Goal: Book appointment/travel/reservation

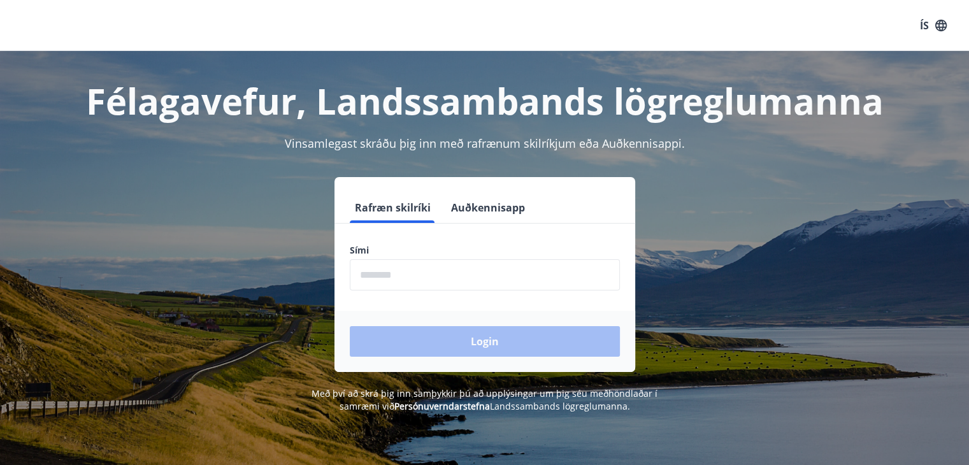
click at [407, 277] on input "phone" at bounding box center [485, 274] width 270 height 31
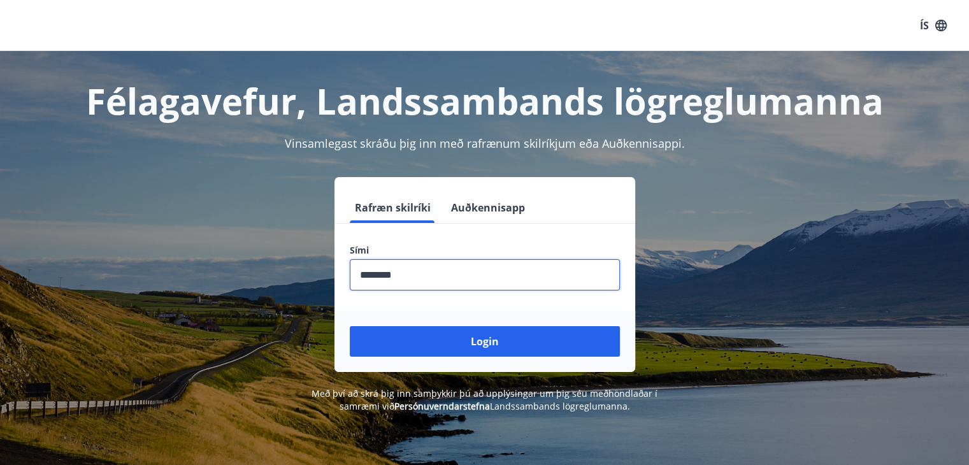
type input "********"
click at [350, 326] on button "Login" at bounding box center [485, 341] width 270 height 31
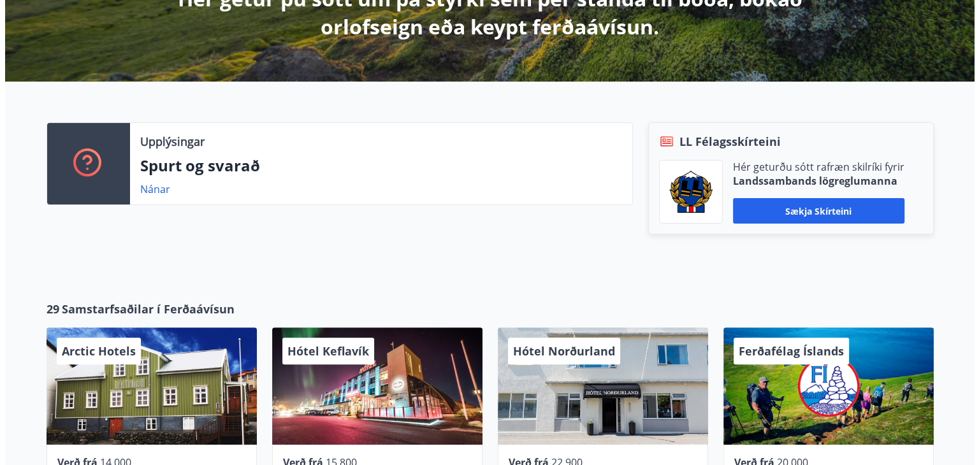
scroll to position [382, 0]
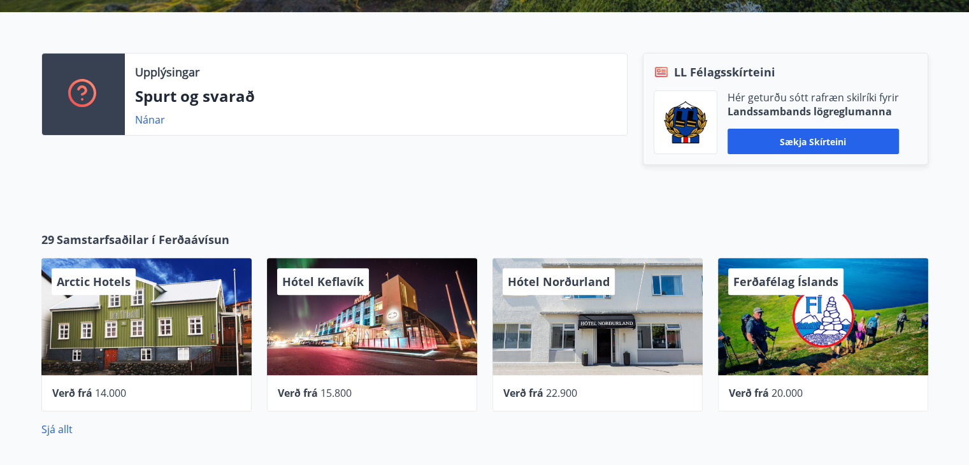
click at [619, 310] on div "Hótel Norðurland" at bounding box center [598, 316] width 210 height 117
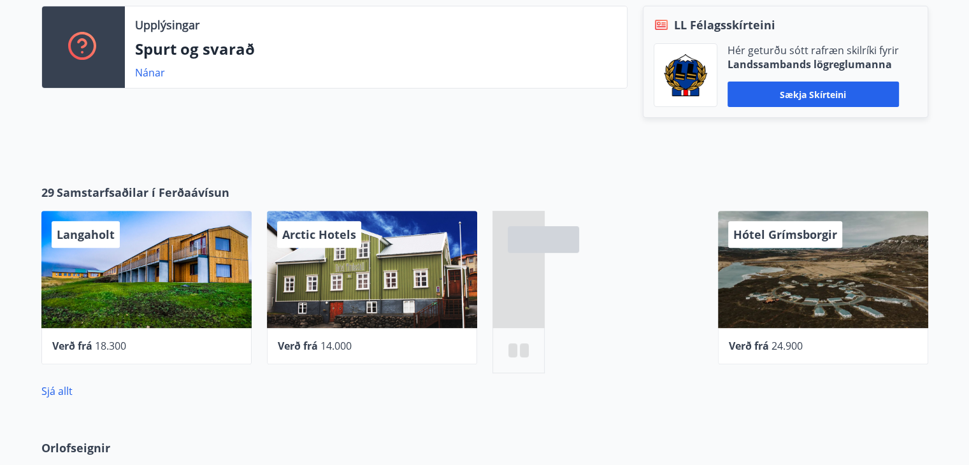
scroll to position [446, 0]
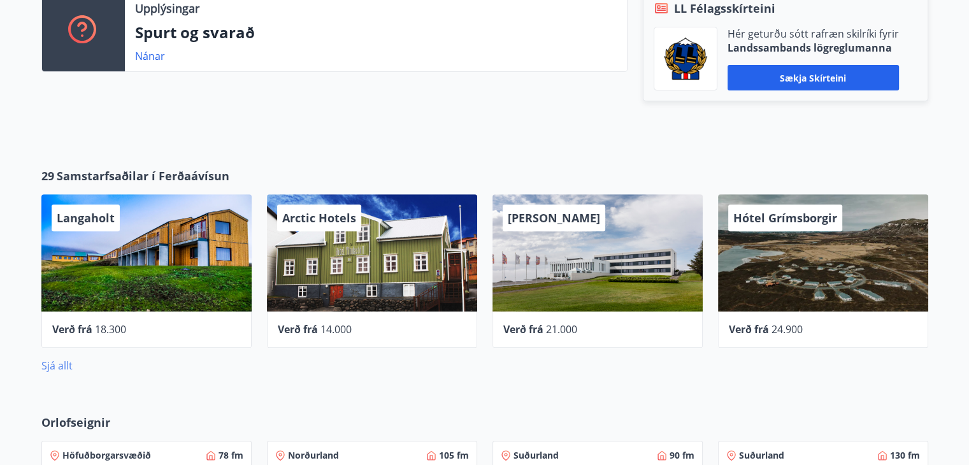
click at [69, 362] on link "Sjá allt" at bounding box center [56, 366] width 31 height 14
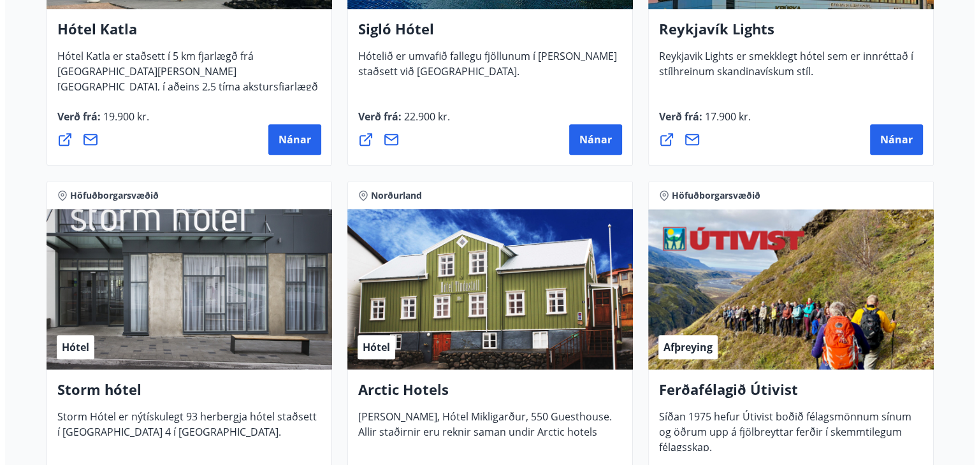
scroll to position [1211, 0]
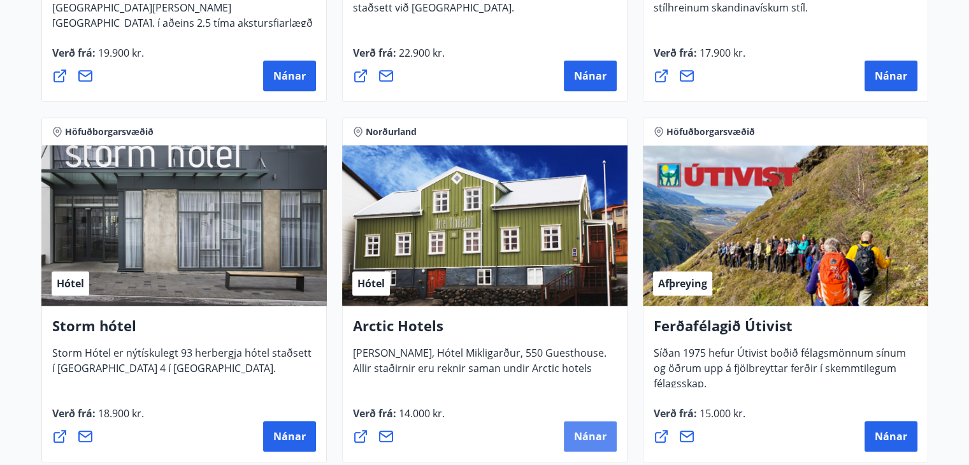
click at [591, 431] on span "Nánar" at bounding box center [590, 437] width 33 height 14
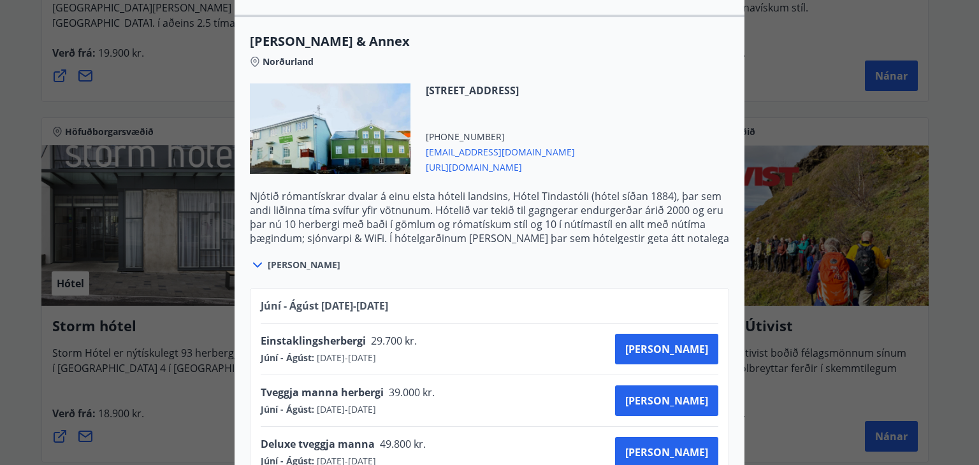
scroll to position [1083, 0]
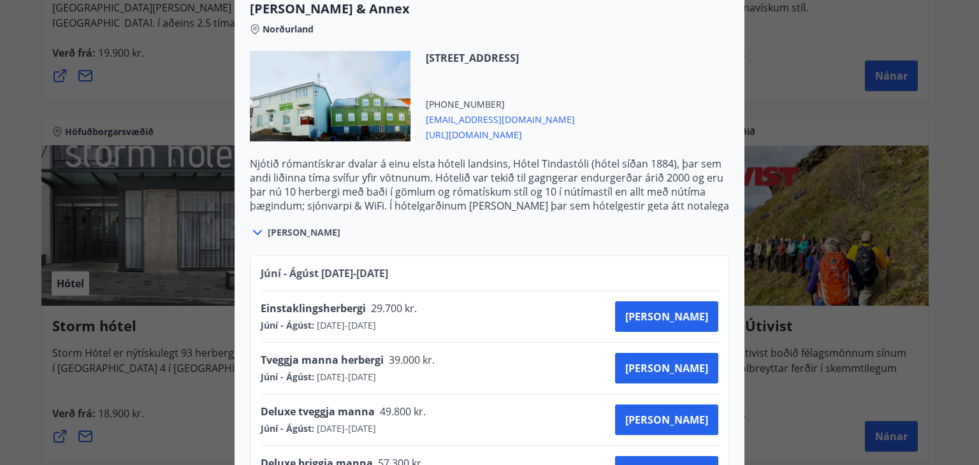
click at [280, 226] on span "Sjá meira" at bounding box center [304, 232] width 73 height 13
click at [256, 225] on icon at bounding box center [257, 232] width 15 height 15
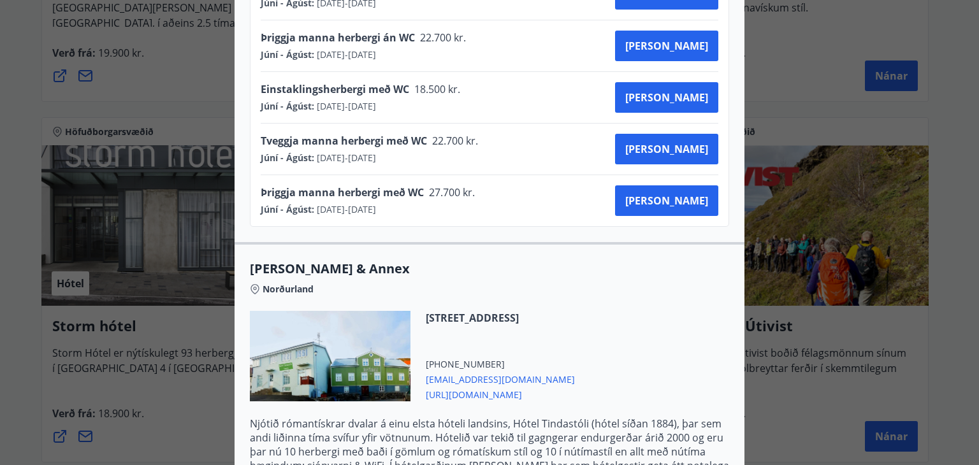
scroll to position [892, 0]
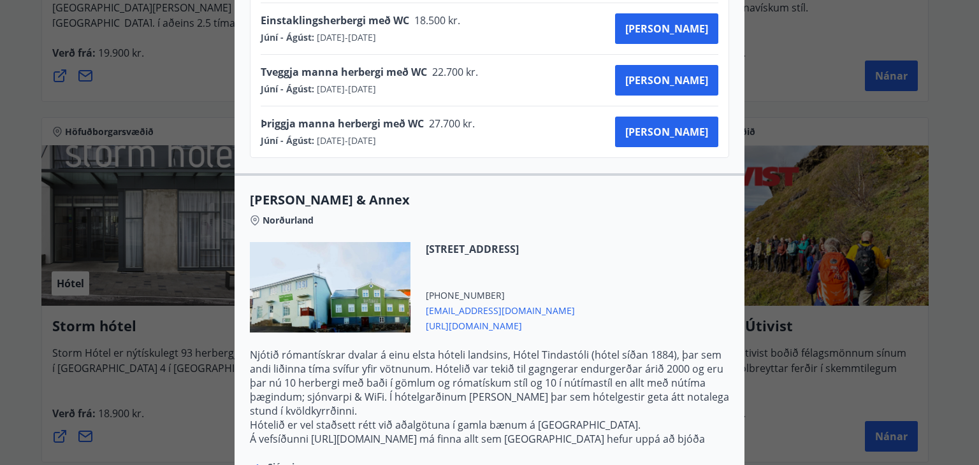
click at [310, 267] on div at bounding box center [330, 287] width 161 height 90
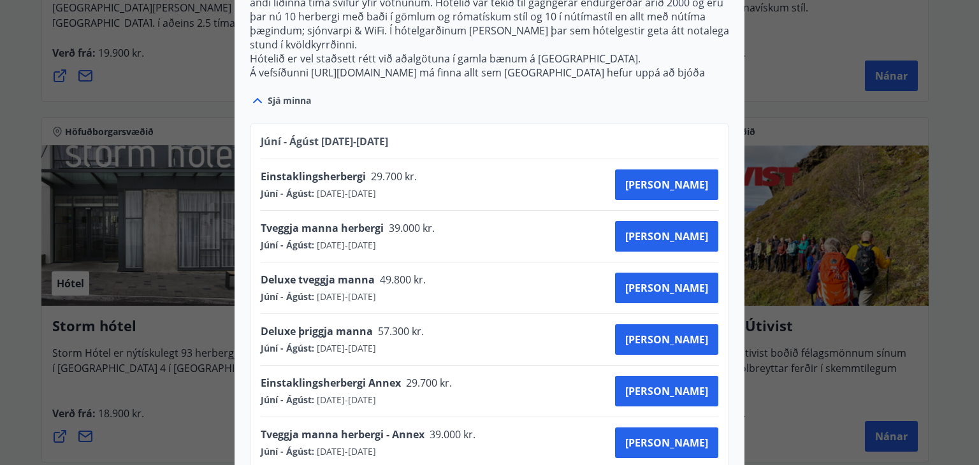
scroll to position [1255, 0]
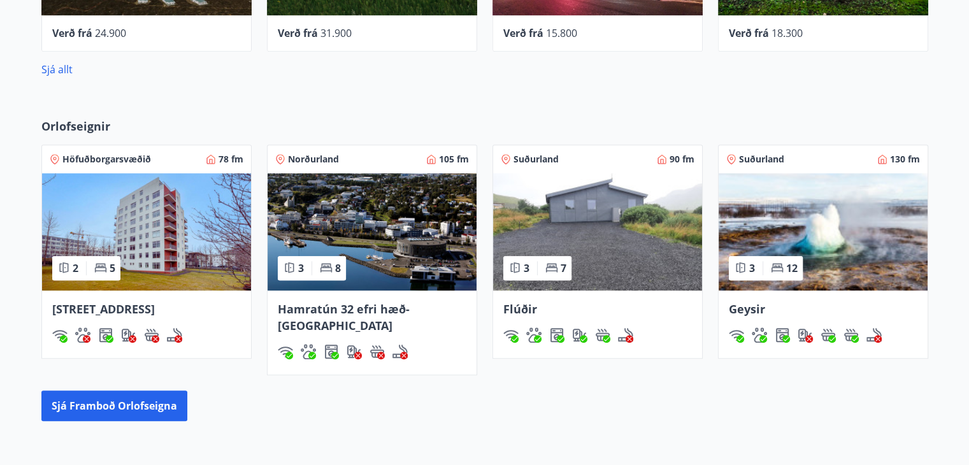
scroll to position [765, 0]
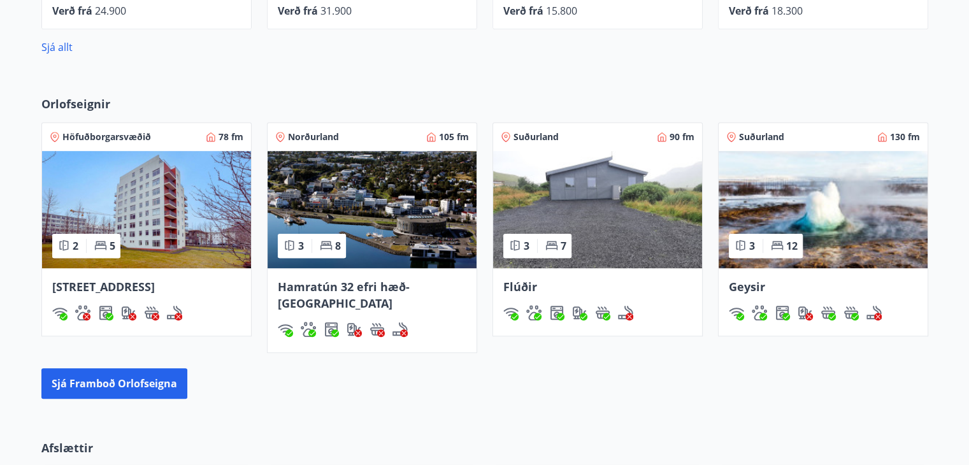
click at [301, 199] on img at bounding box center [372, 209] width 209 height 117
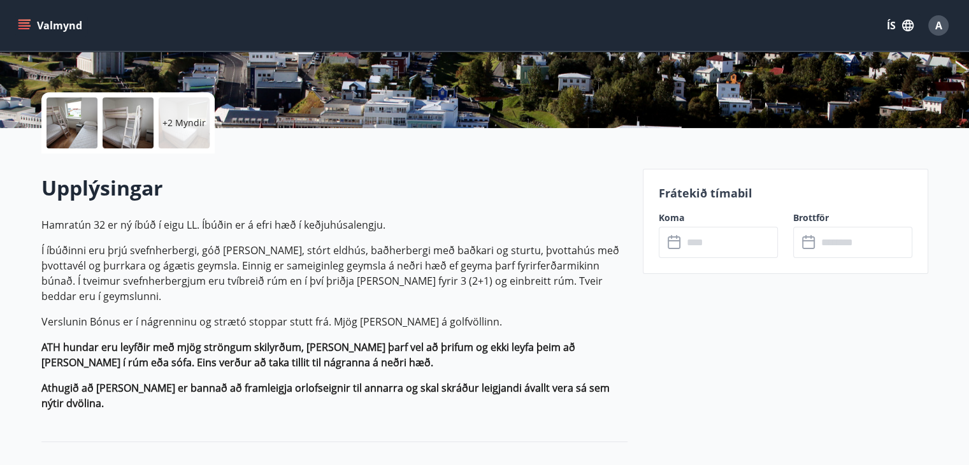
scroll to position [255, 0]
click at [705, 245] on input "text" at bounding box center [730, 241] width 95 height 31
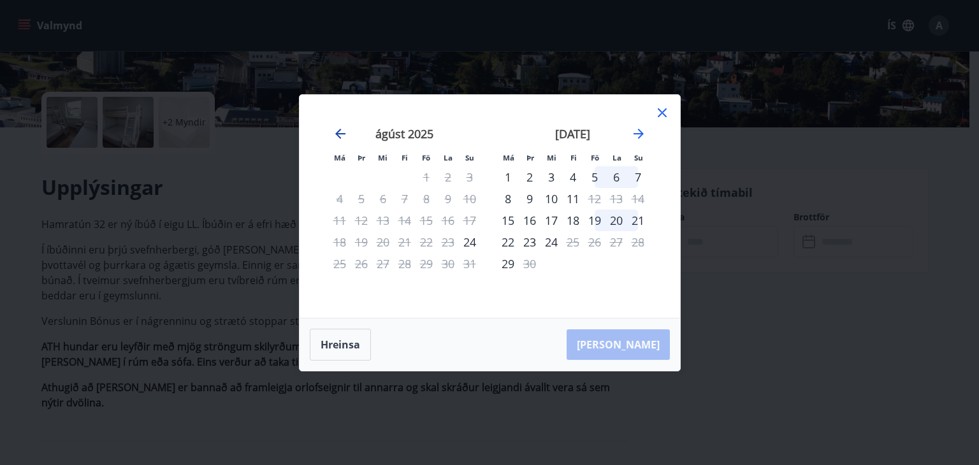
click at [343, 134] on icon "Move backward to switch to the previous month." at bounding box center [340, 133] width 15 height 15
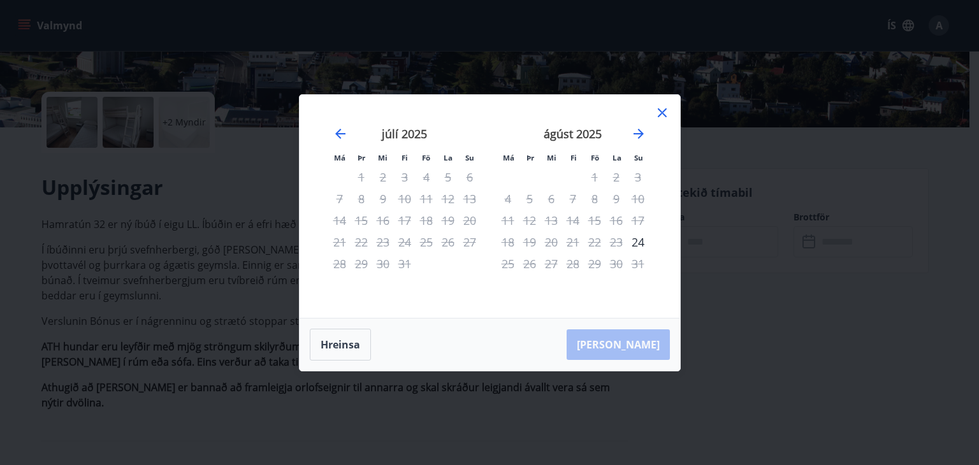
click at [662, 110] on icon at bounding box center [662, 112] width 15 height 15
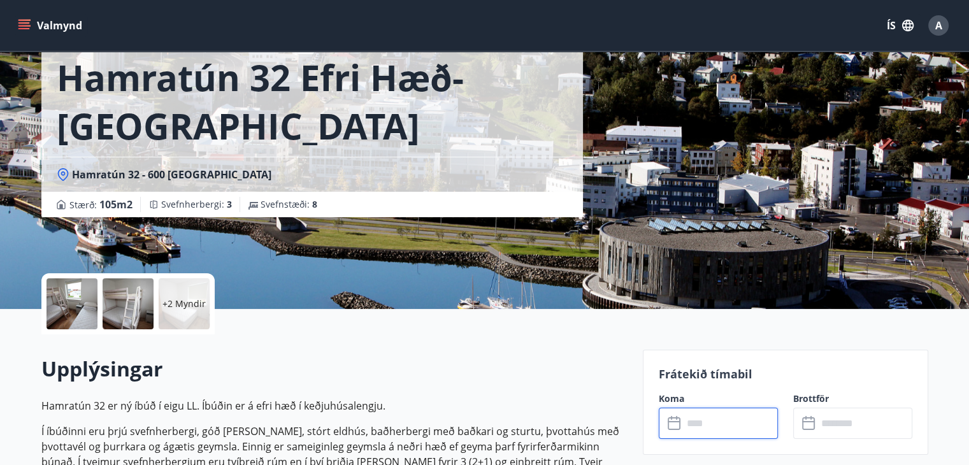
scroll to position [0, 0]
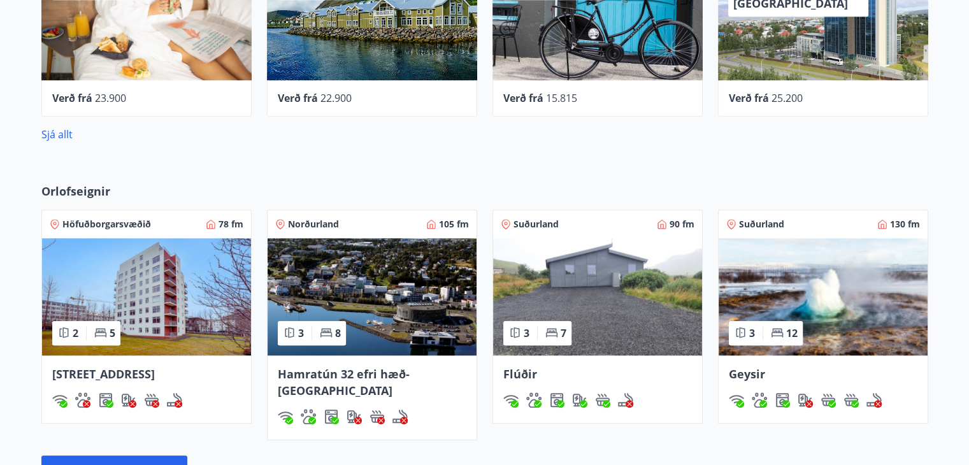
scroll to position [680, 0]
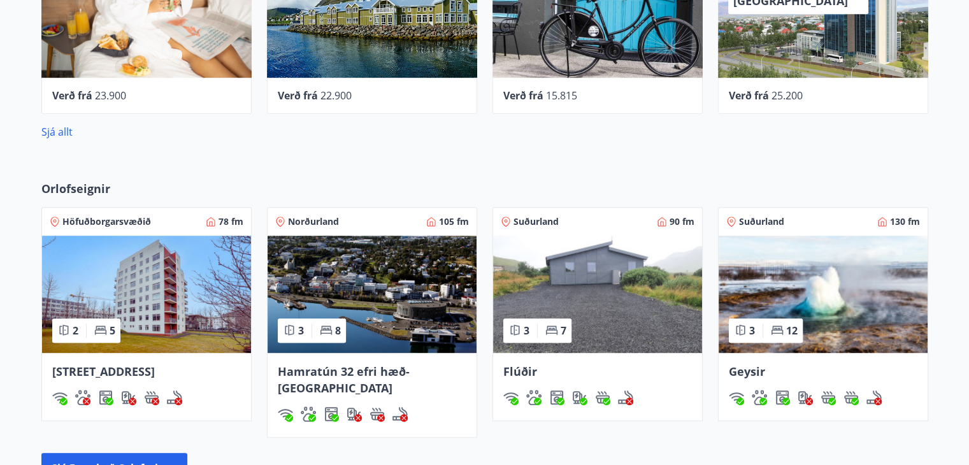
click at [603, 264] on img at bounding box center [597, 294] width 209 height 117
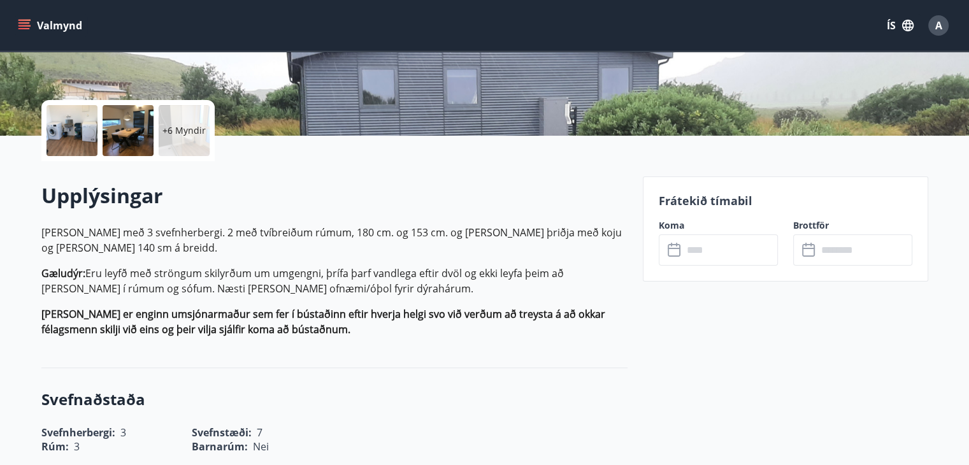
scroll to position [255, 0]
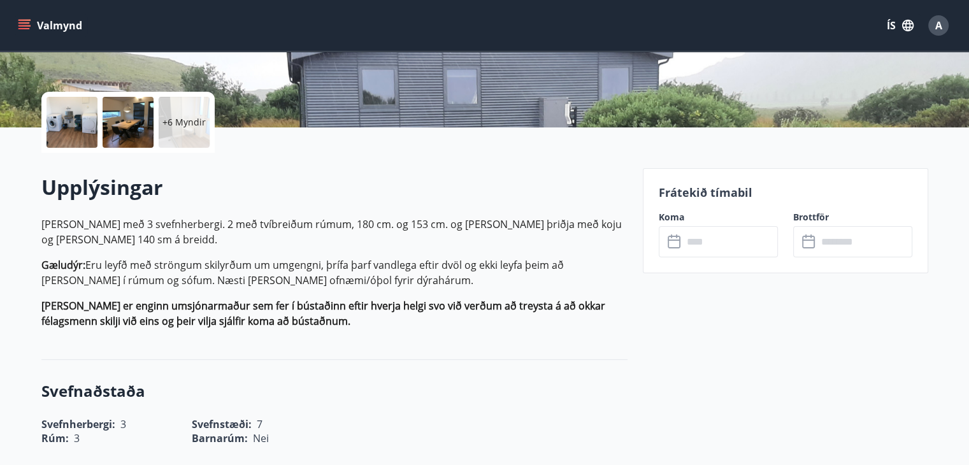
click at [725, 240] on input "text" at bounding box center [730, 241] width 95 height 31
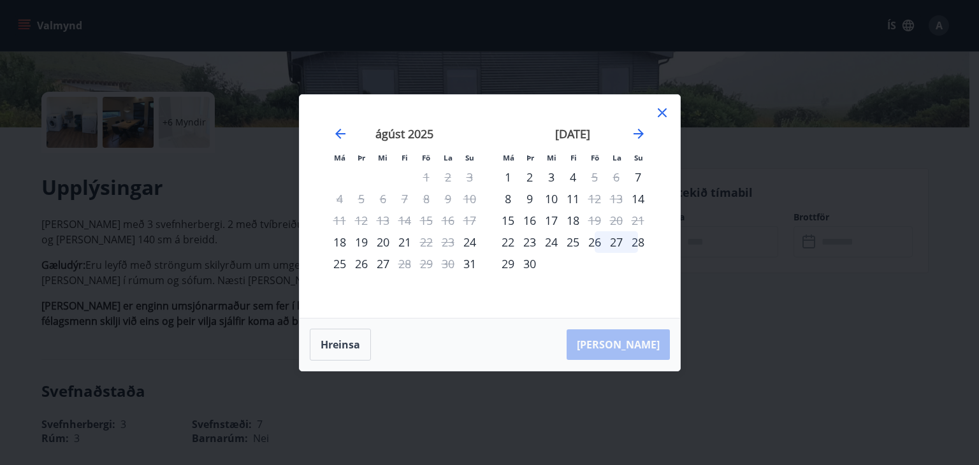
click at [667, 109] on icon at bounding box center [662, 112] width 15 height 15
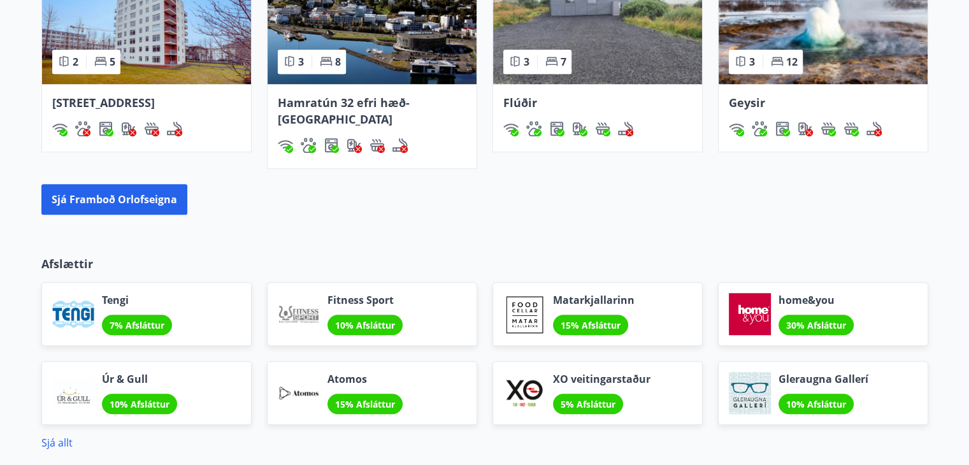
scroll to position [885, 0]
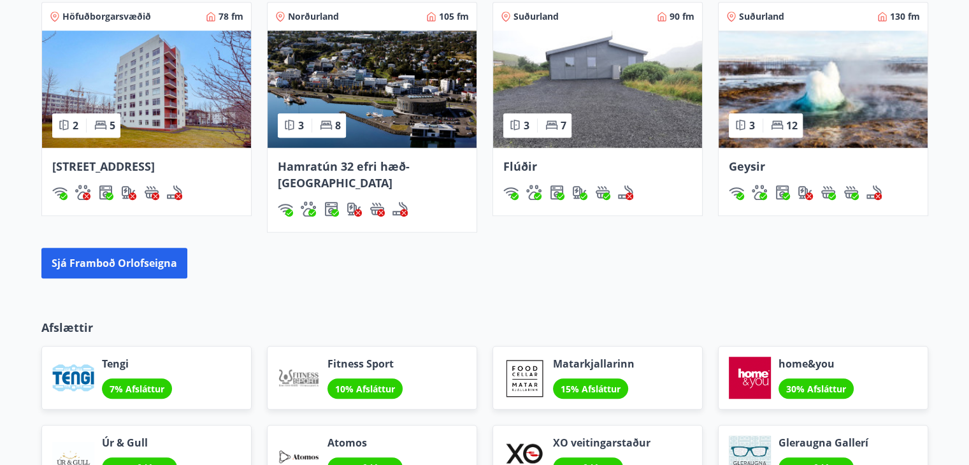
click at [825, 78] on img at bounding box center [823, 89] width 209 height 117
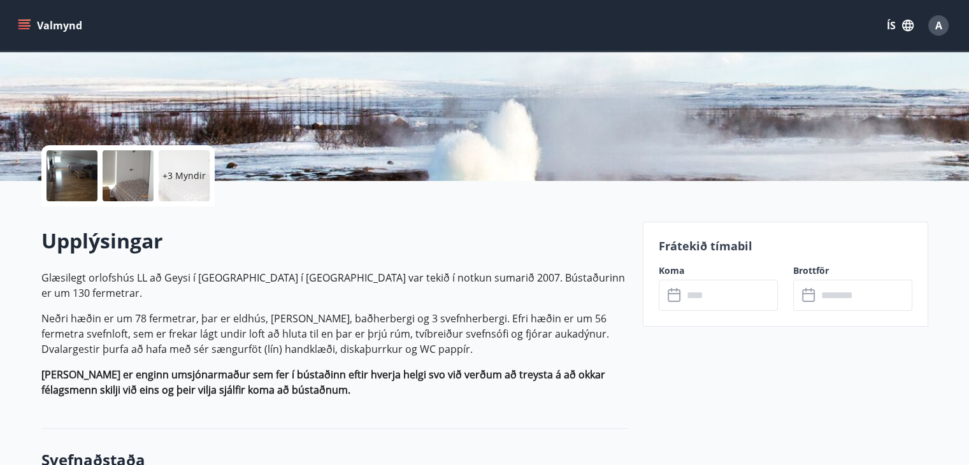
scroll to position [191, 0]
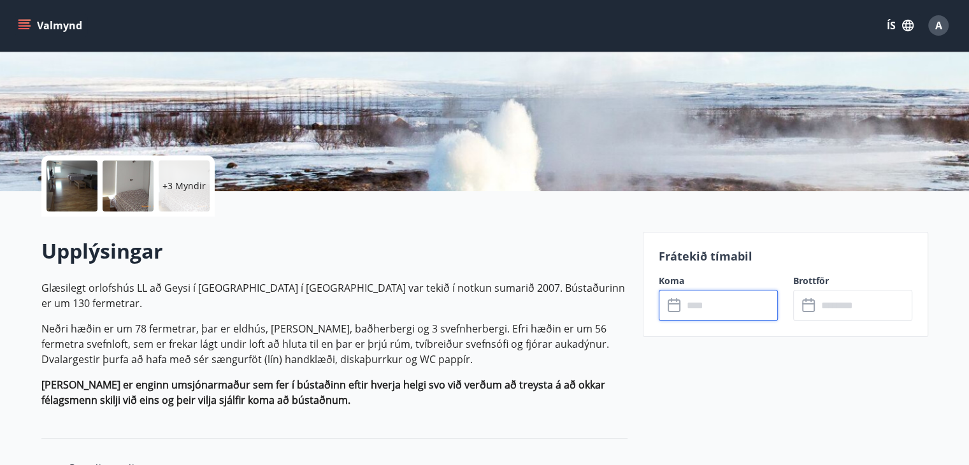
click at [704, 301] on input "text" at bounding box center [730, 305] width 95 height 31
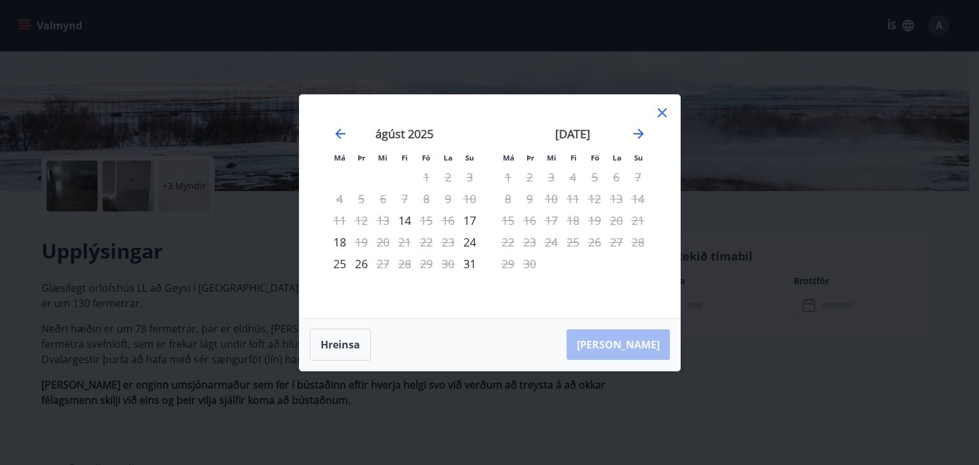
click at [662, 110] on icon at bounding box center [662, 112] width 15 height 15
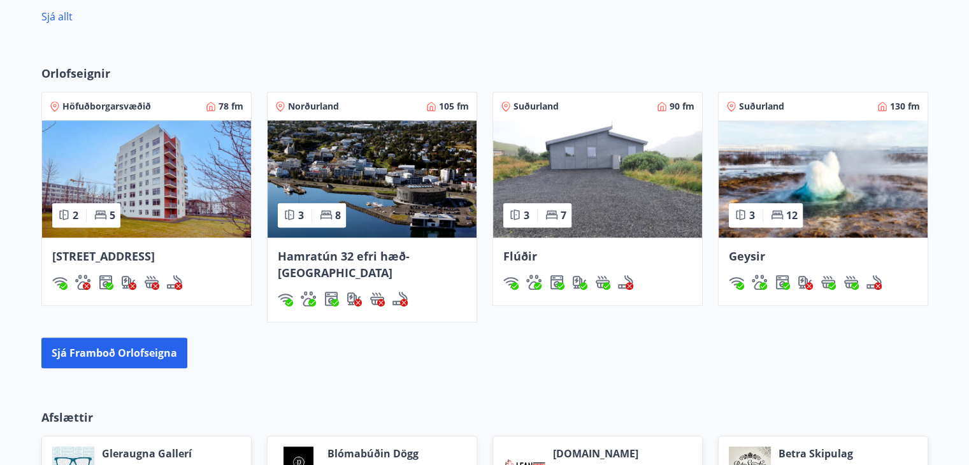
scroll to position [865, 0]
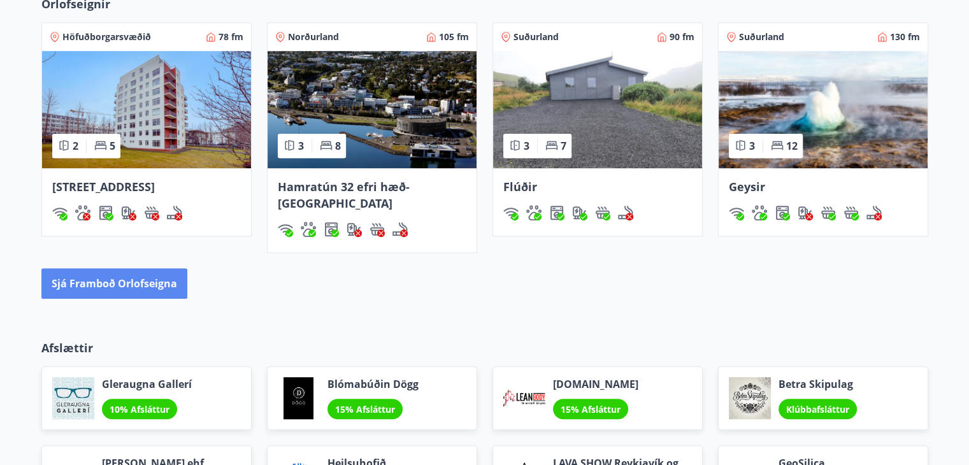
click at [122, 268] on button "Sjá framboð orlofseigna" at bounding box center [114, 283] width 146 height 31
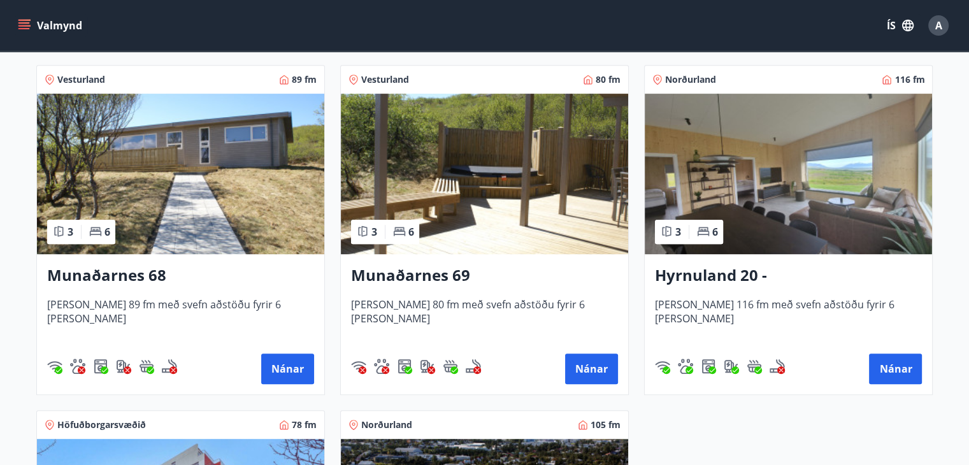
scroll to position [574, 0]
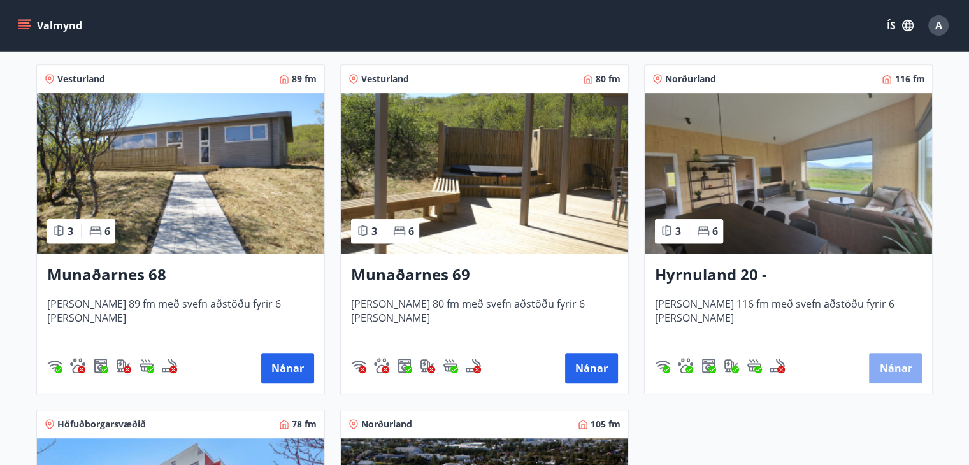
click at [886, 370] on button "Nánar" at bounding box center [895, 368] width 53 height 31
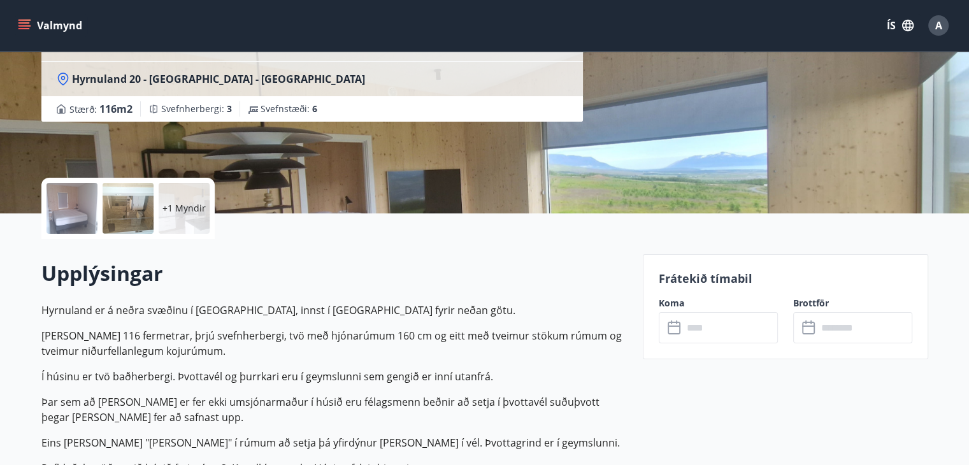
scroll to position [255, 0]
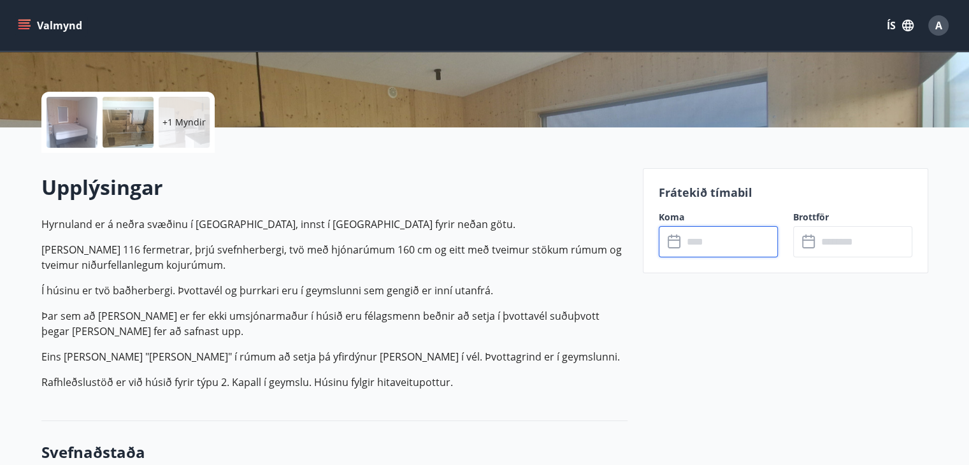
click at [706, 243] on input "text" at bounding box center [730, 241] width 95 height 31
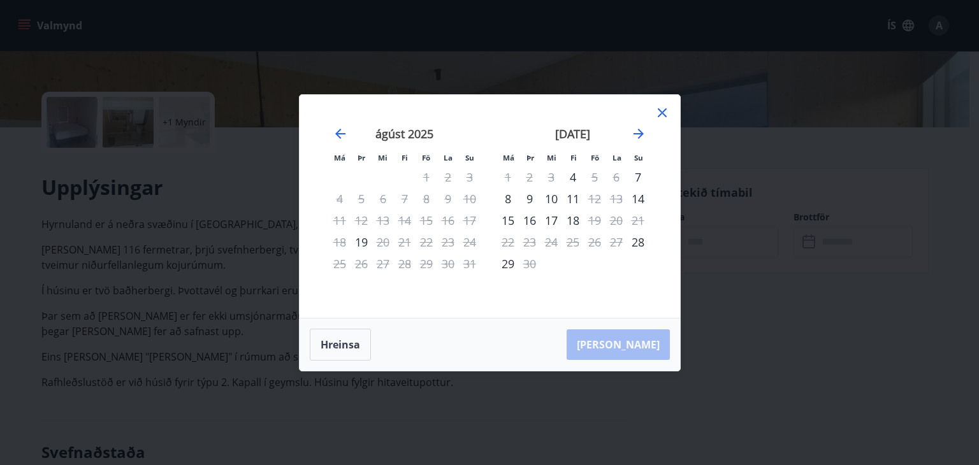
click at [662, 114] on icon at bounding box center [662, 112] width 15 height 15
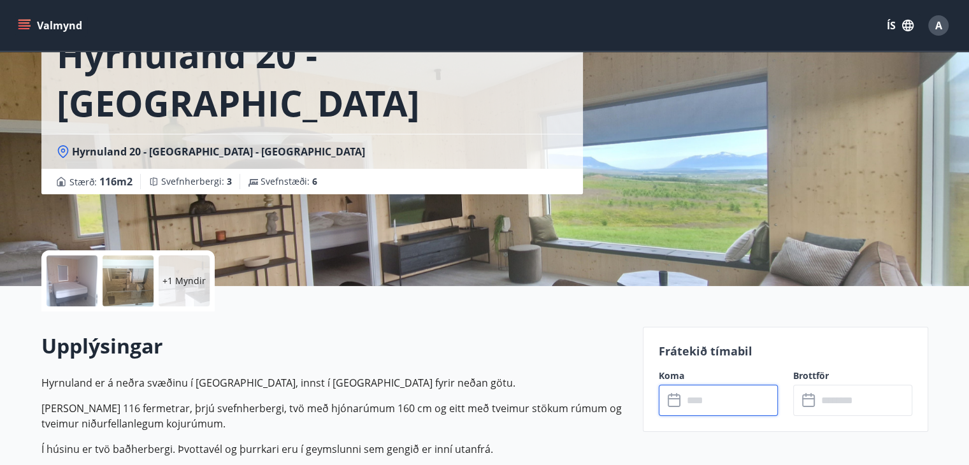
scroll to position [127, 0]
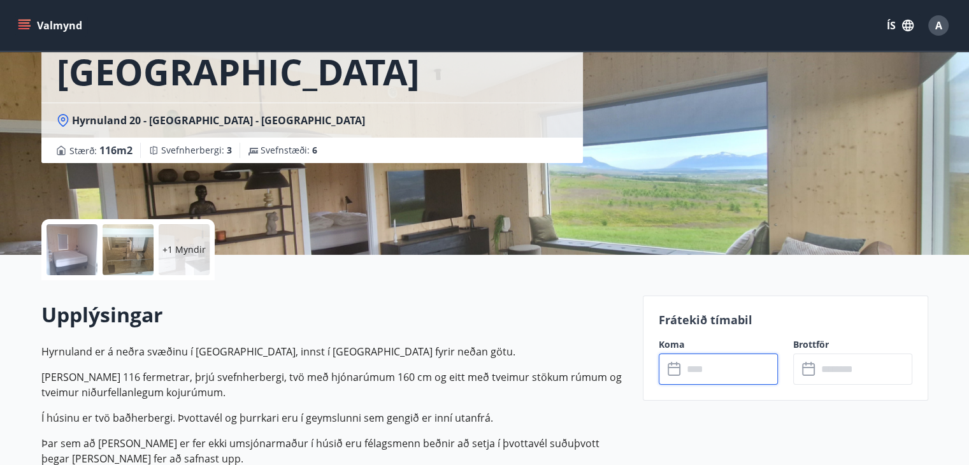
click at [696, 370] on input "text" at bounding box center [730, 369] width 95 height 31
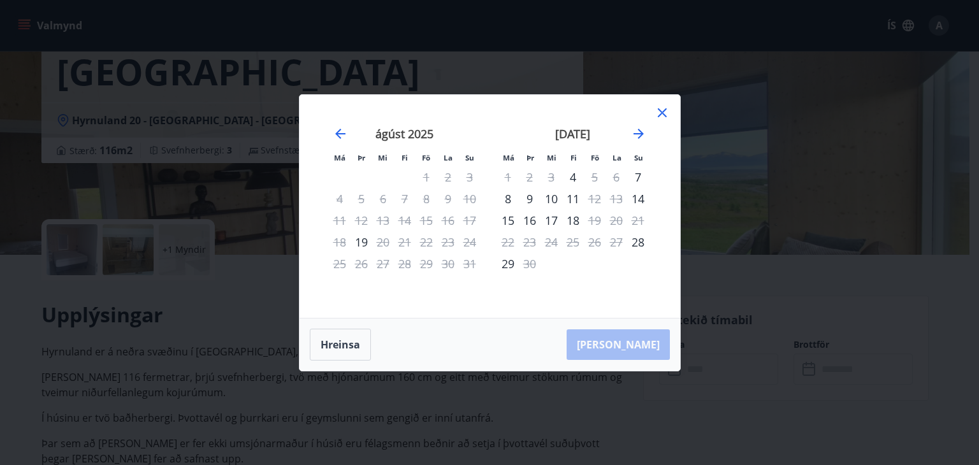
click at [665, 112] on icon at bounding box center [662, 112] width 15 height 15
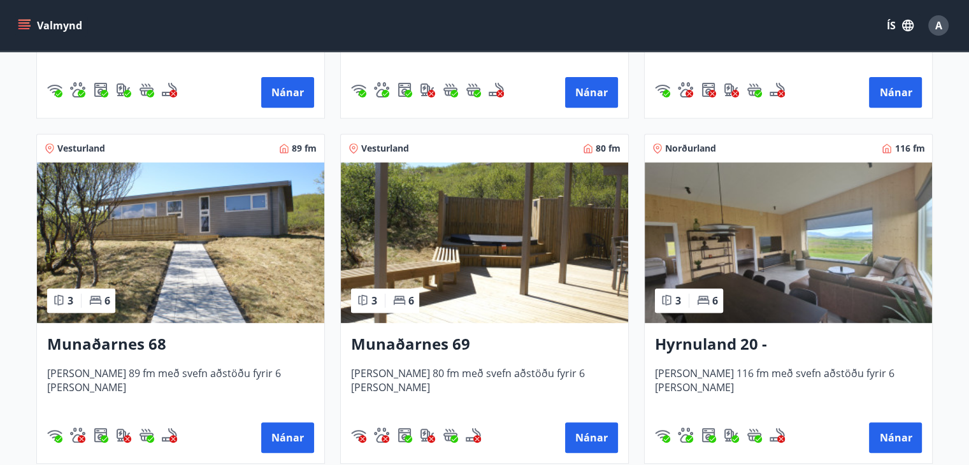
scroll to position [510, 0]
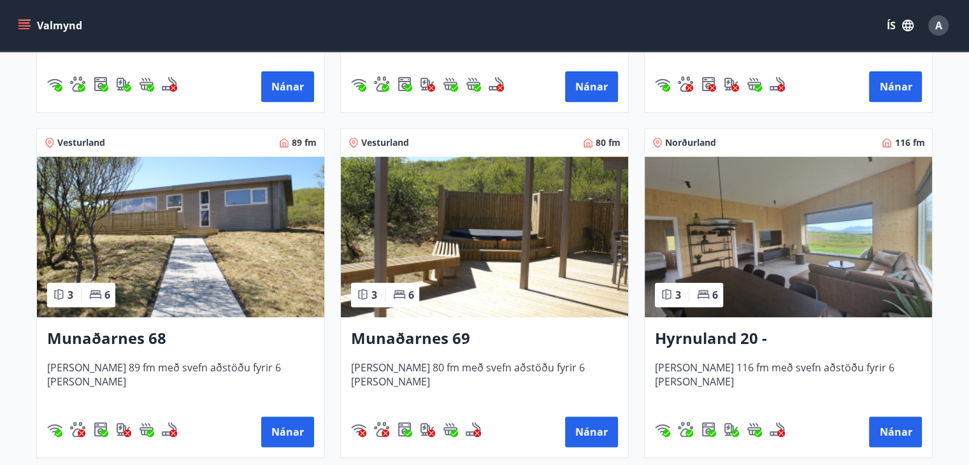
click at [185, 258] on img at bounding box center [180, 237] width 287 height 161
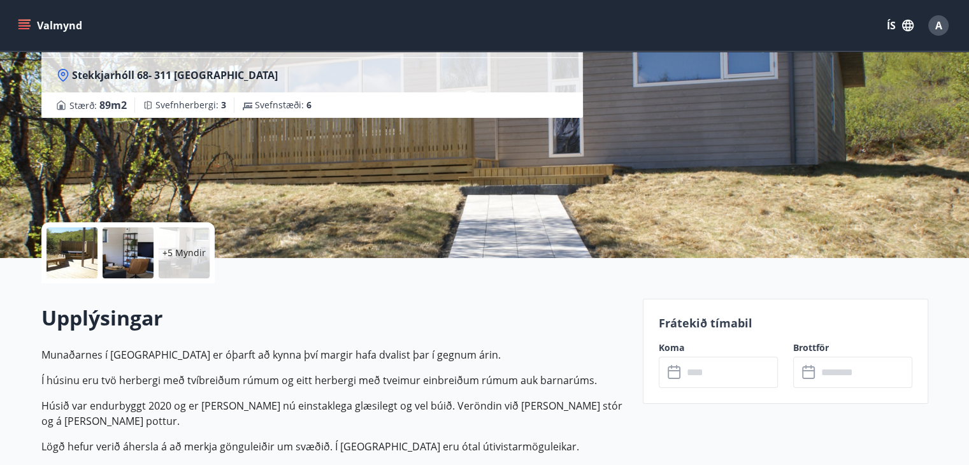
scroll to position [127, 0]
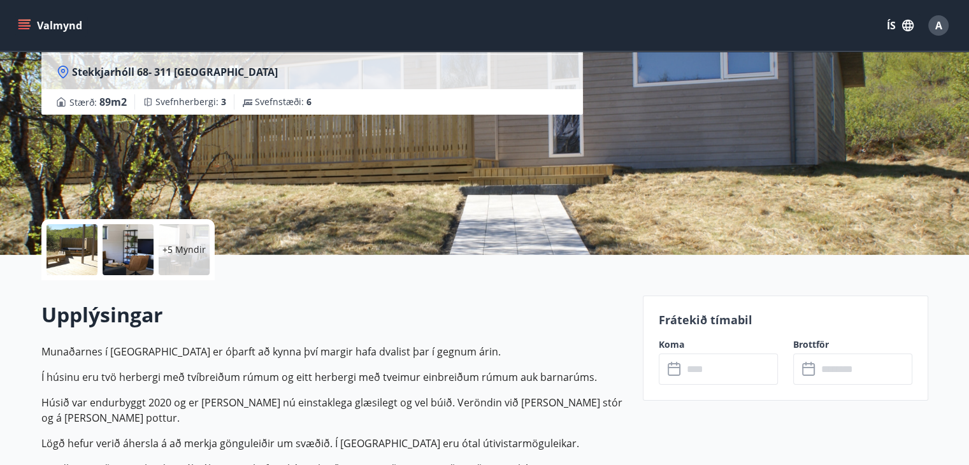
click at [683, 366] on input "text" at bounding box center [730, 369] width 95 height 31
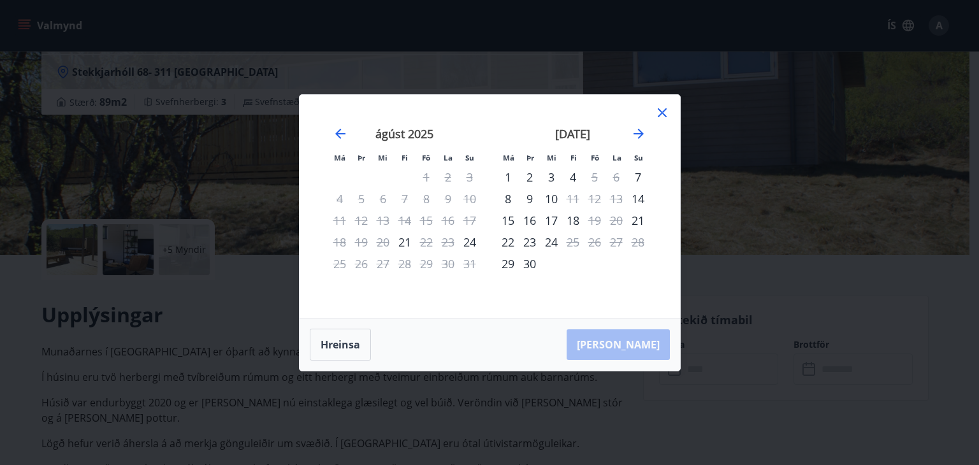
click at [659, 110] on icon at bounding box center [662, 112] width 9 height 9
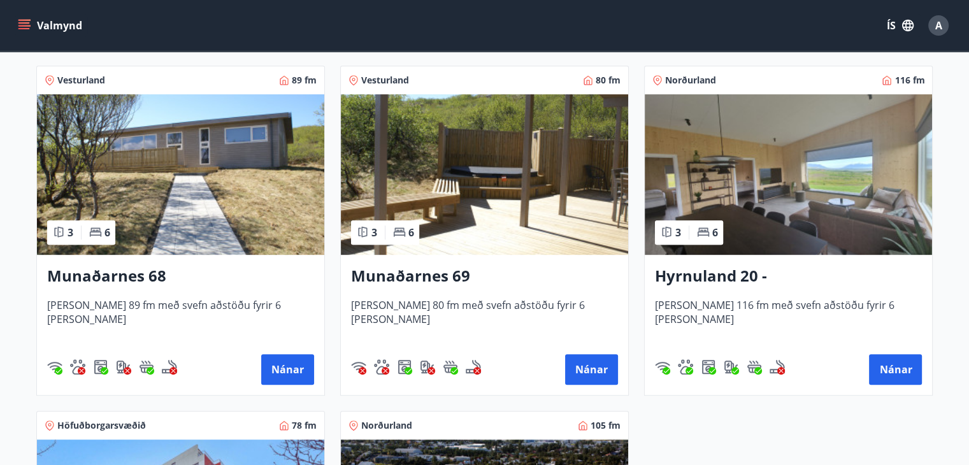
scroll to position [574, 0]
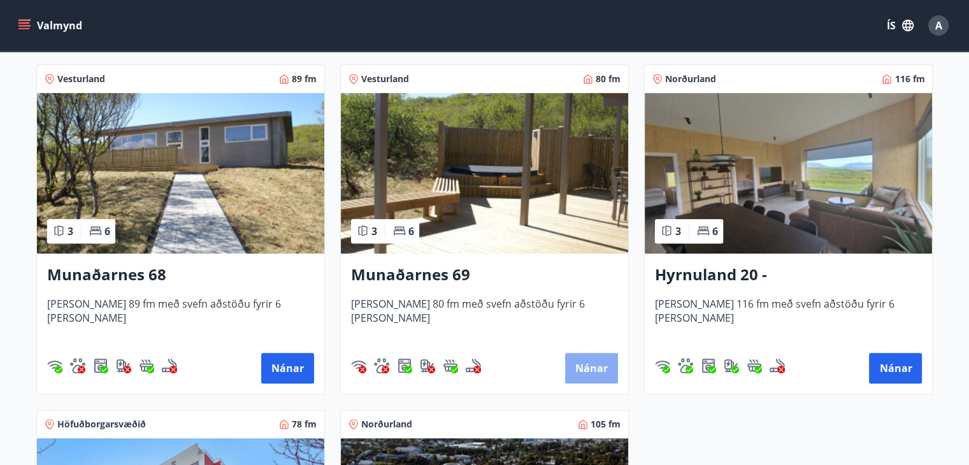
click at [586, 366] on button "Nánar" at bounding box center [591, 368] width 53 height 31
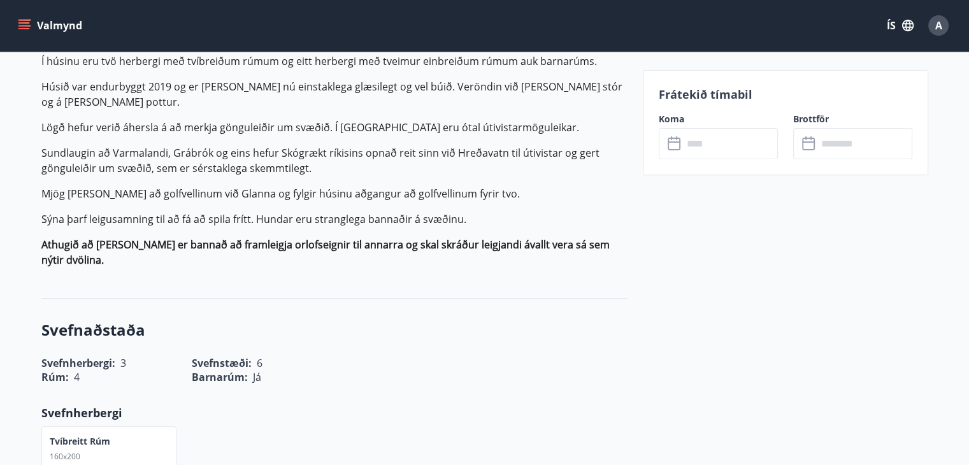
scroll to position [510, 0]
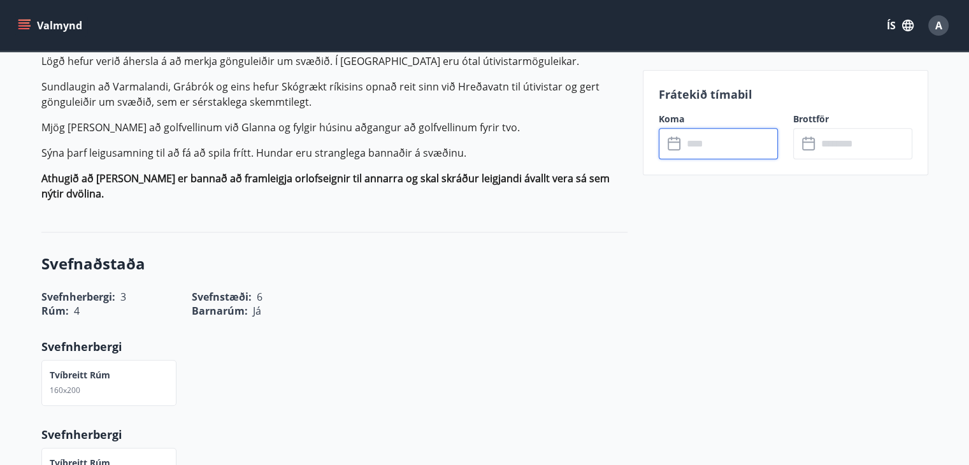
click at [717, 141] on input "text" at bounding box center [730, 143] width 95 height 31
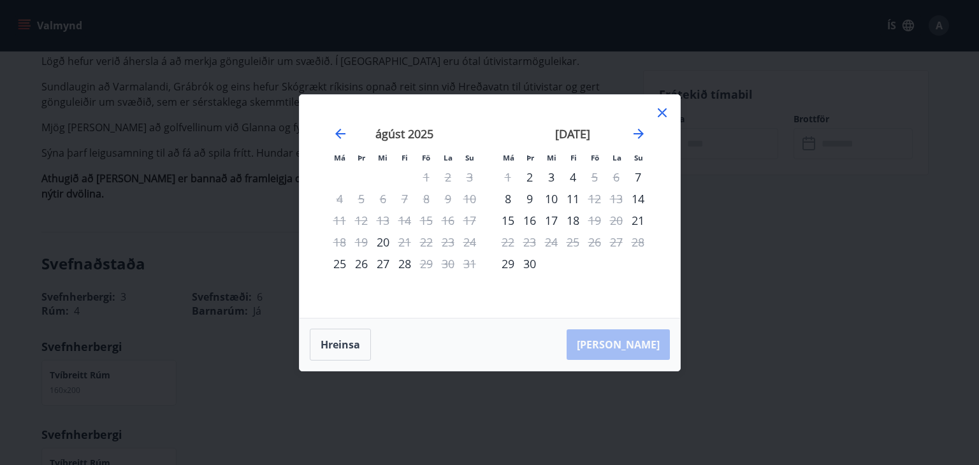
click at [662, 112] on icon at bounding box center [662, 112] width 9 height 9
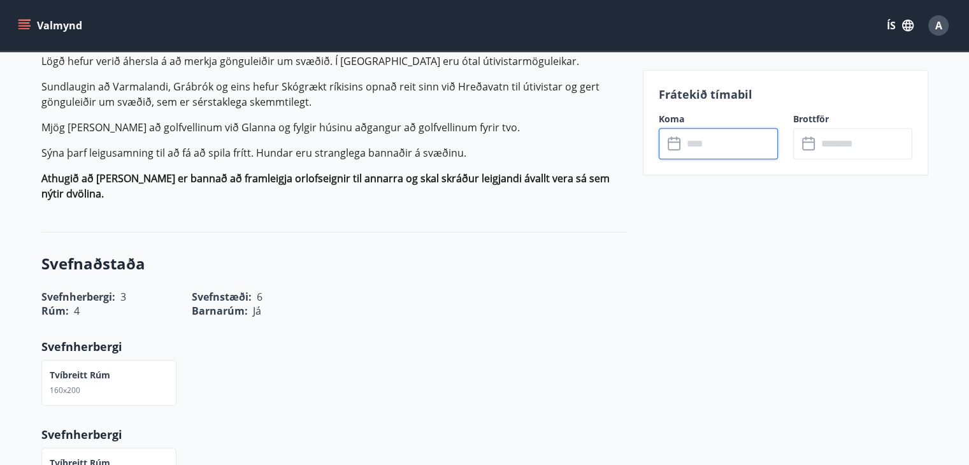
click at [704, 143] on input "text" at bounding box center [730, 143] width 95 height 31
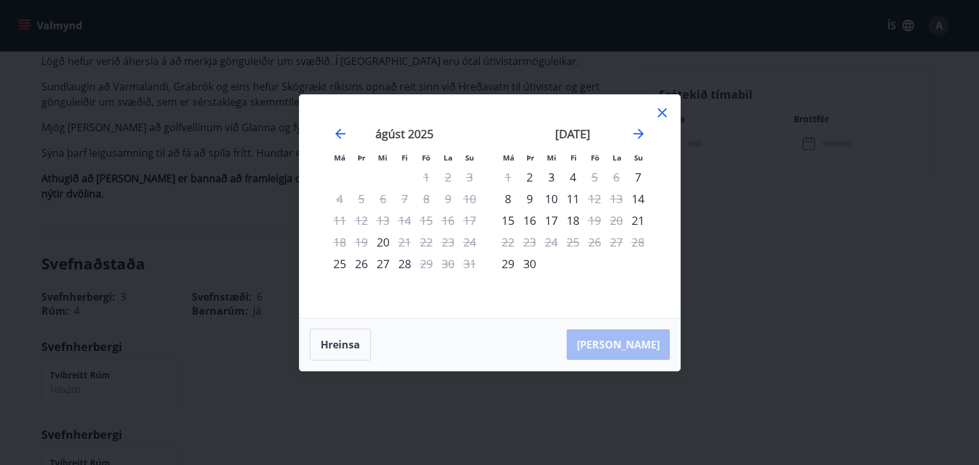
click at [663, 110] on icon at bounding box center [662, 112] width 9 height 9
